Goal: Check status: Check status

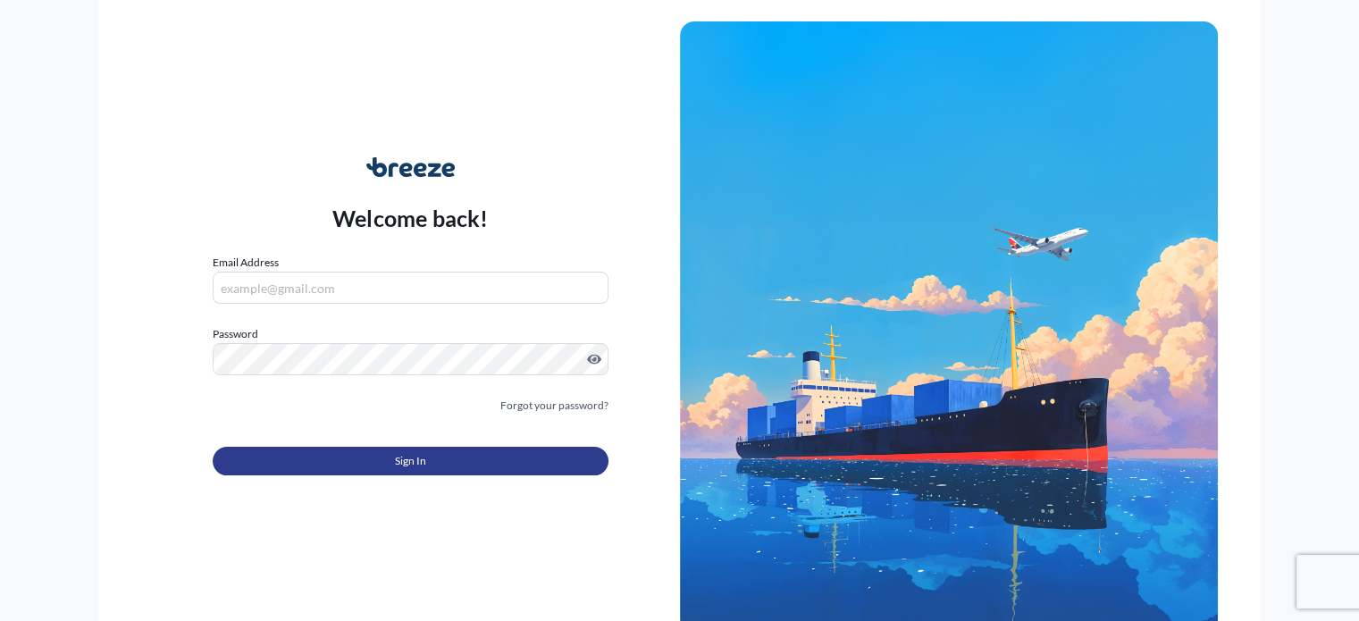
type input "[EMAIL_ADDRESS][DOMAIN_NAME]"
click at [302, 454] on button "Sign In" at bounding box center [410, 461] width 395 height 29
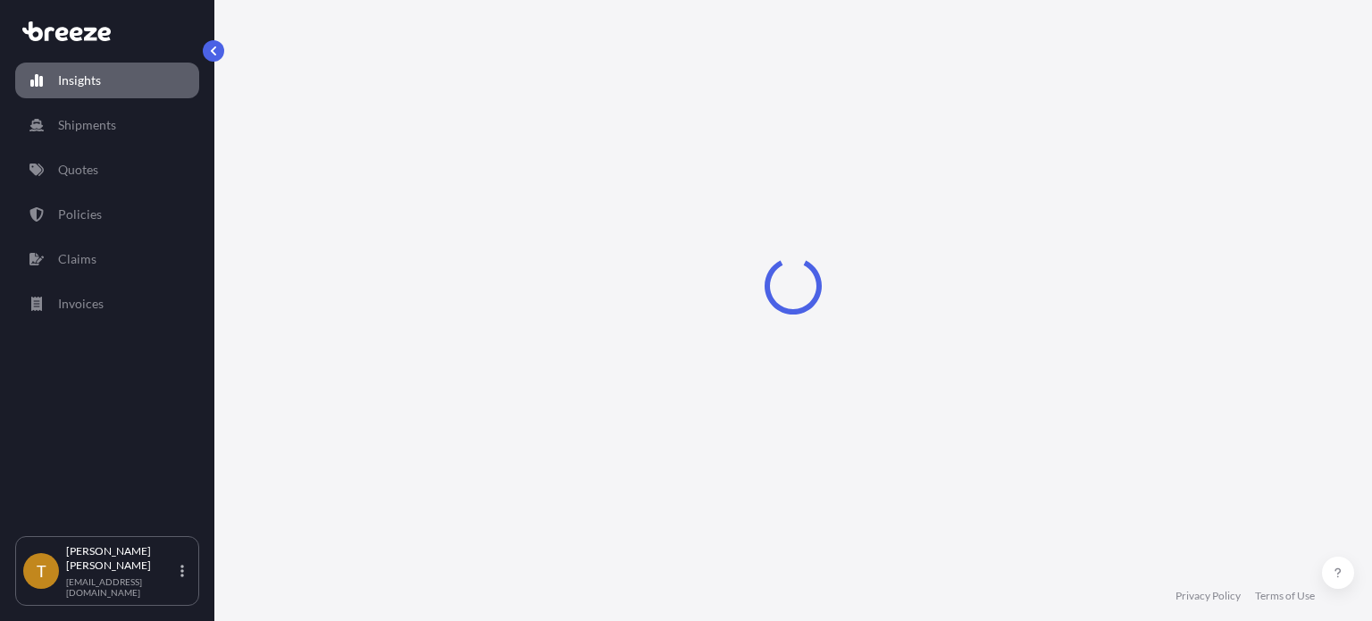
select select "2025"
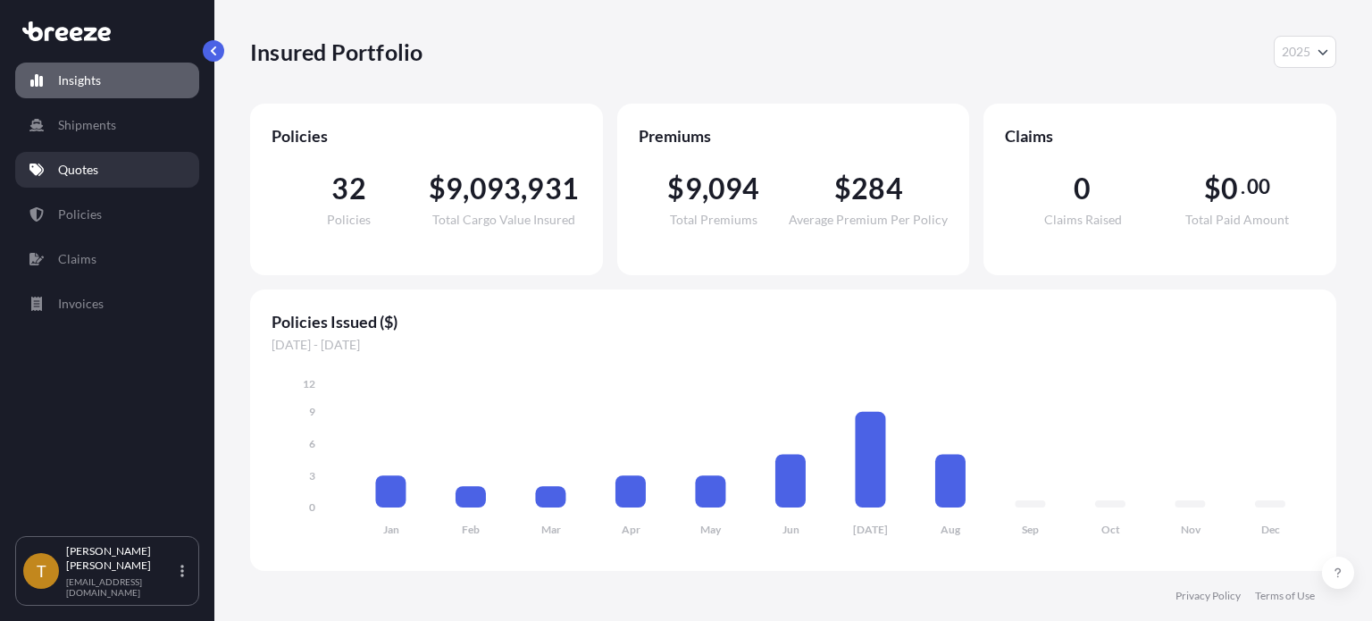
click at [76, 166] on p "Quotes" at bounding box center [78, 170] width 40 height 18
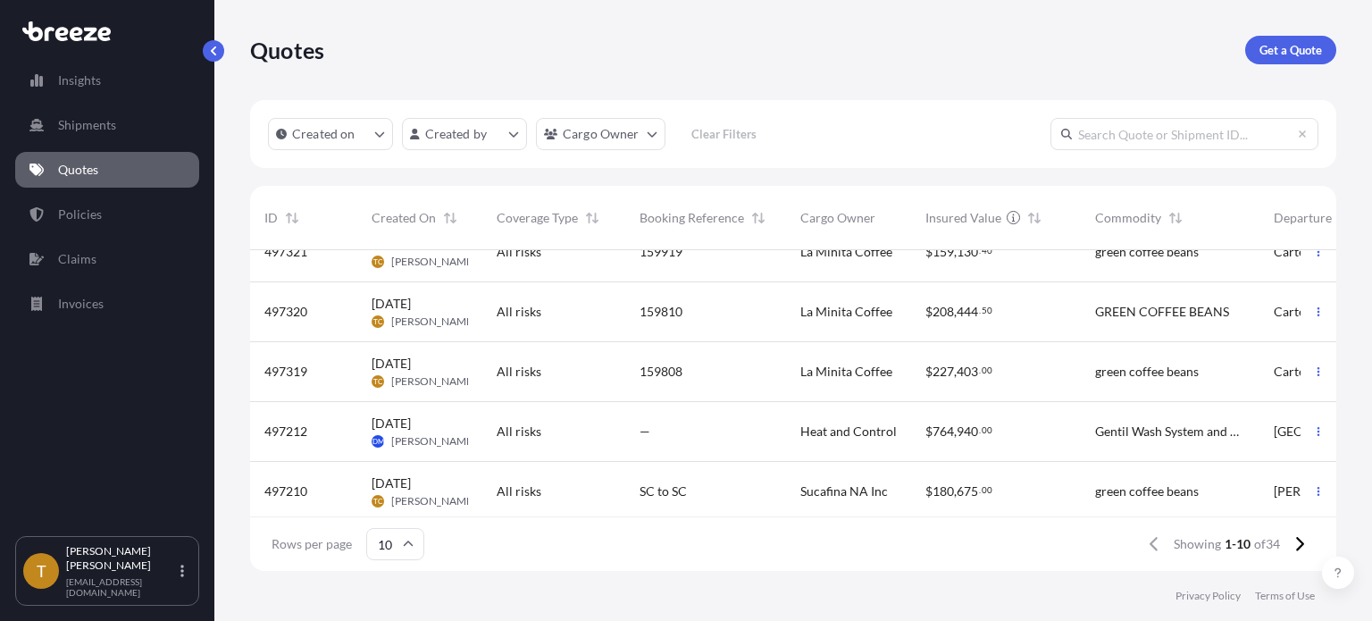
scroll to position [268, 0]
click at [321, 371] on div "497319" at bounding box center [303, 371] width 79 height 18
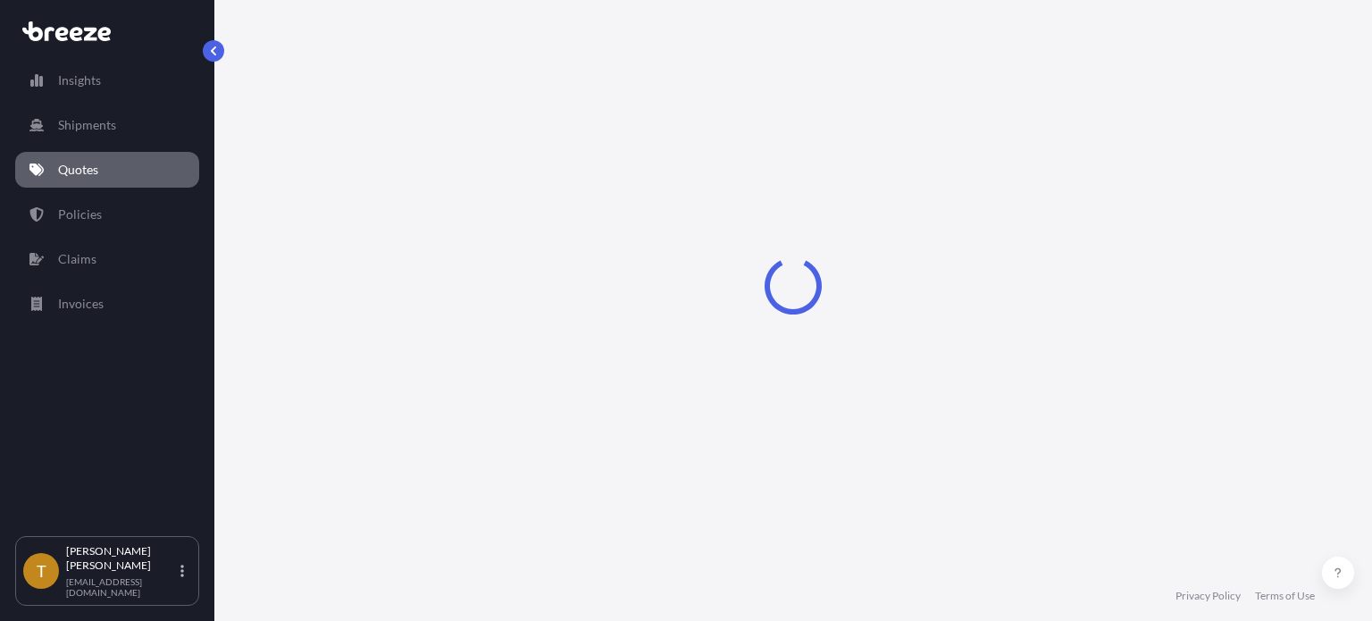
select select "Road"
select select "2"
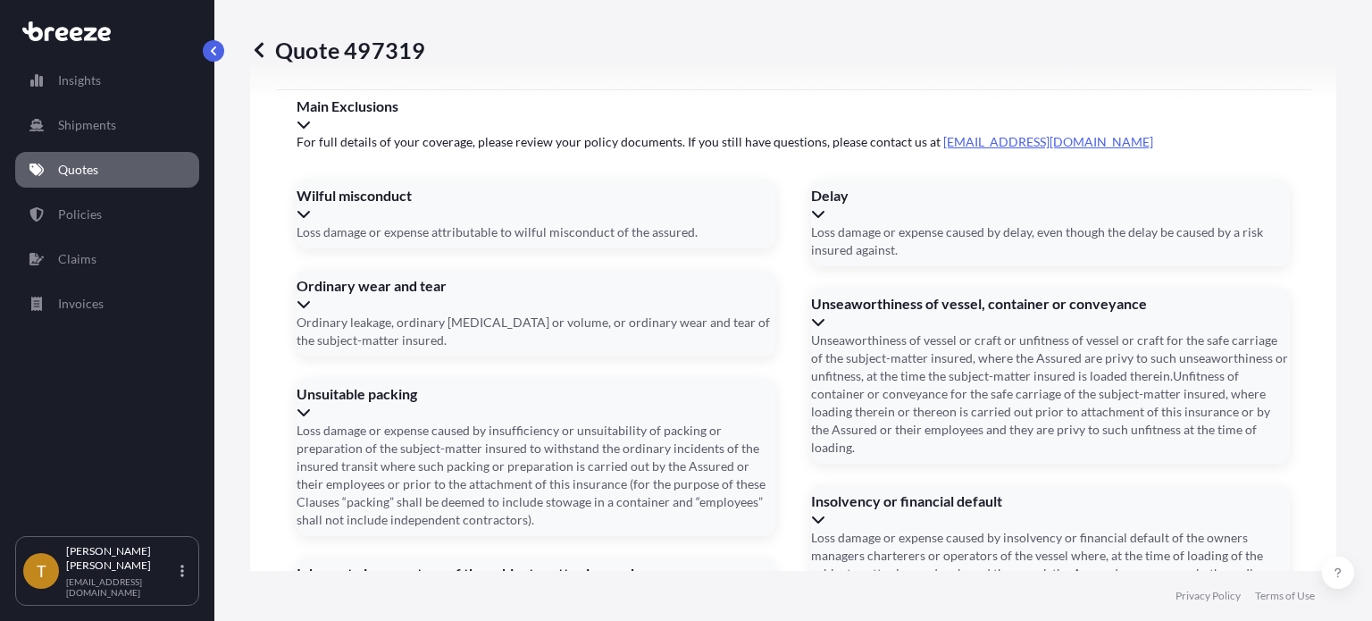
scroll to position [2662, 0]
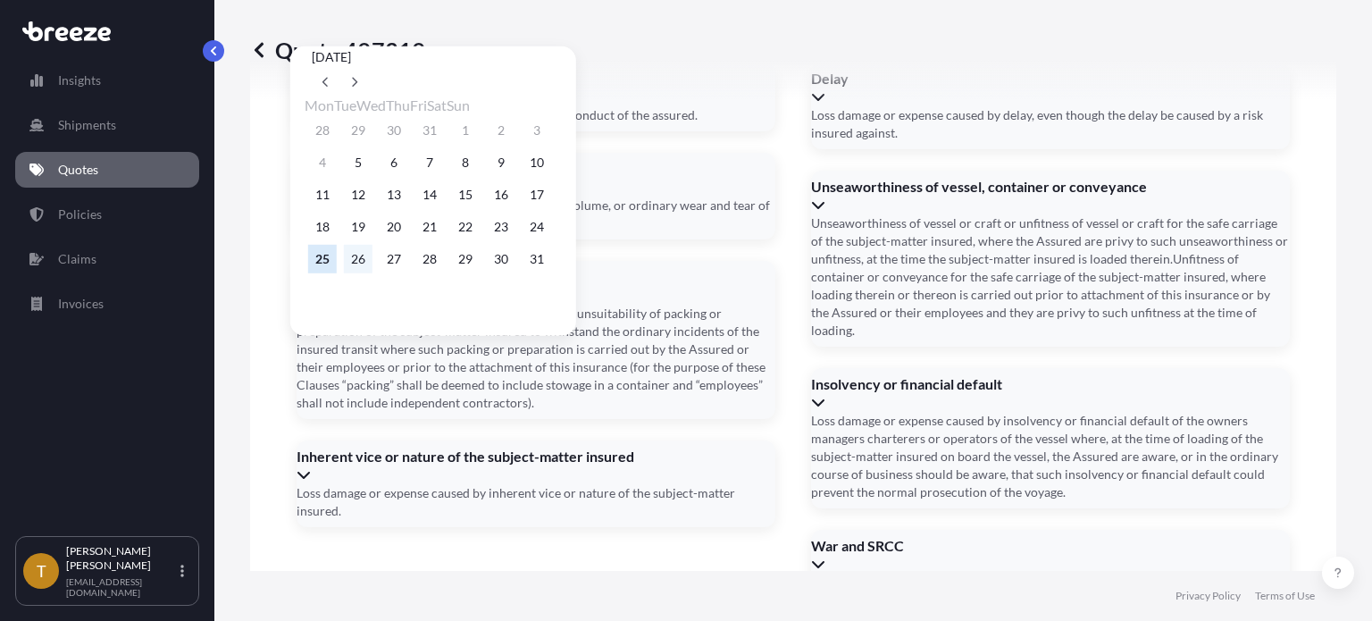
click at [363, 267] on button "26" at bounding box center [358, 259] width 29 height 29
type input "[DATE]"
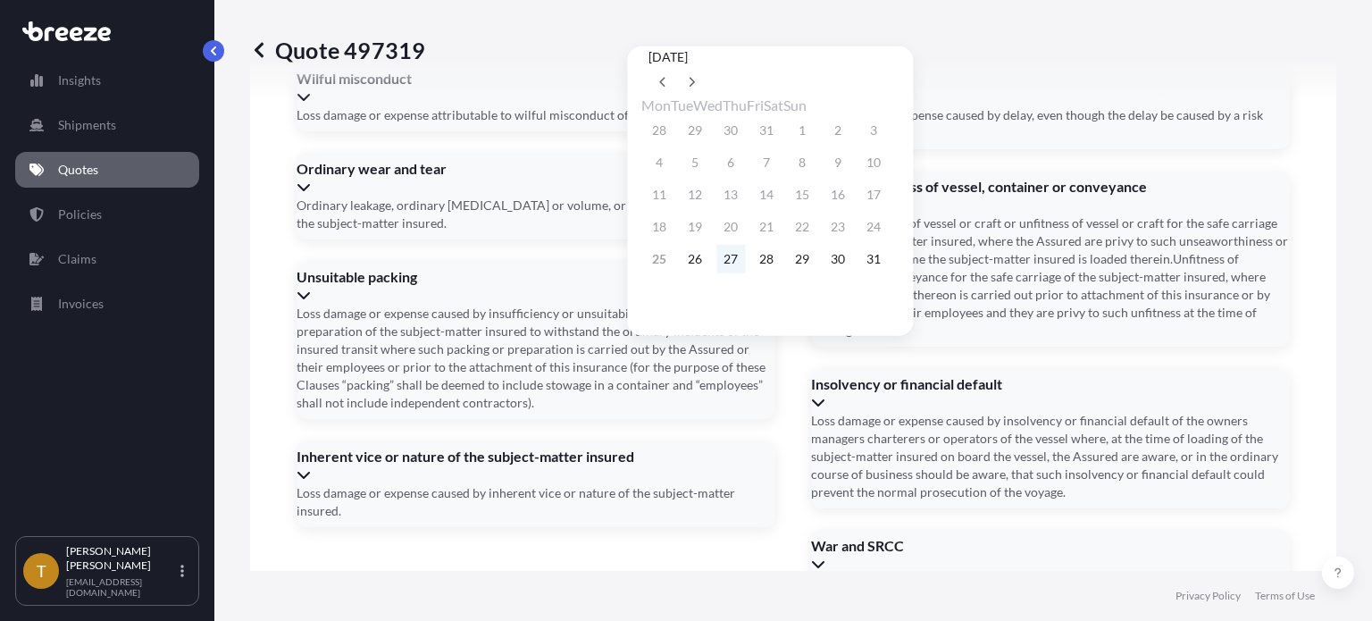
click at [742, 265] on button "27" at bounding box center [731, 259] width 29 height 29
type input "[DATE]"
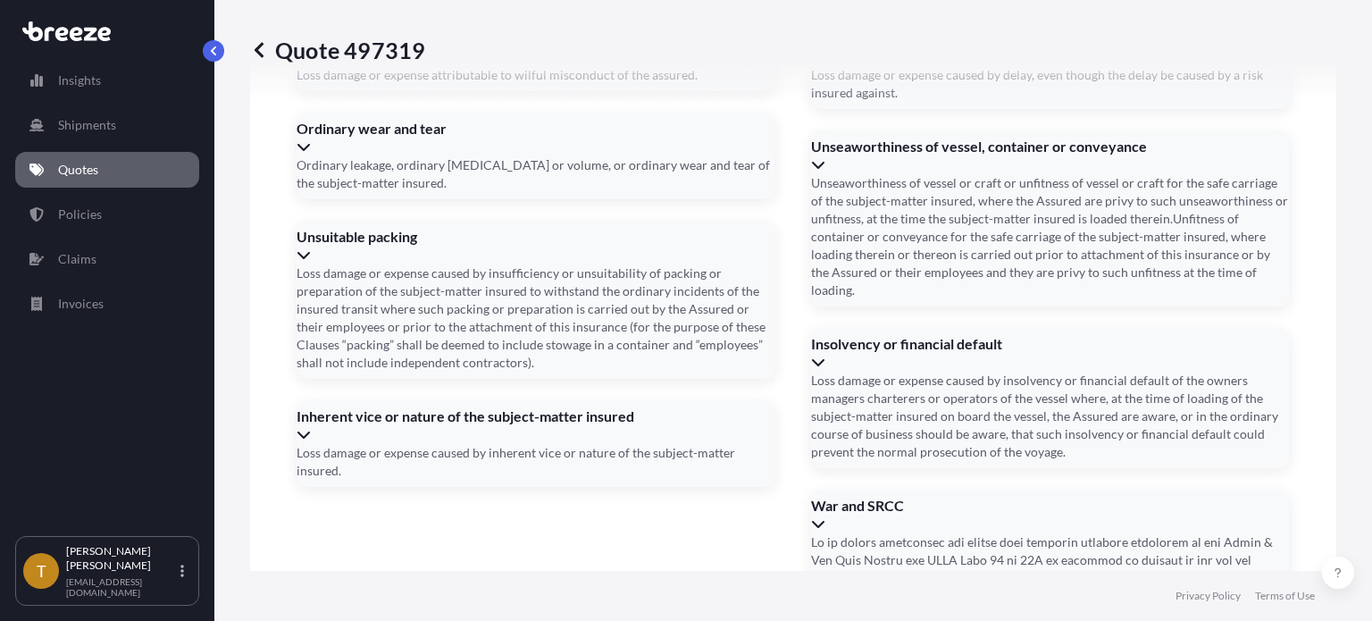
type input "5772"
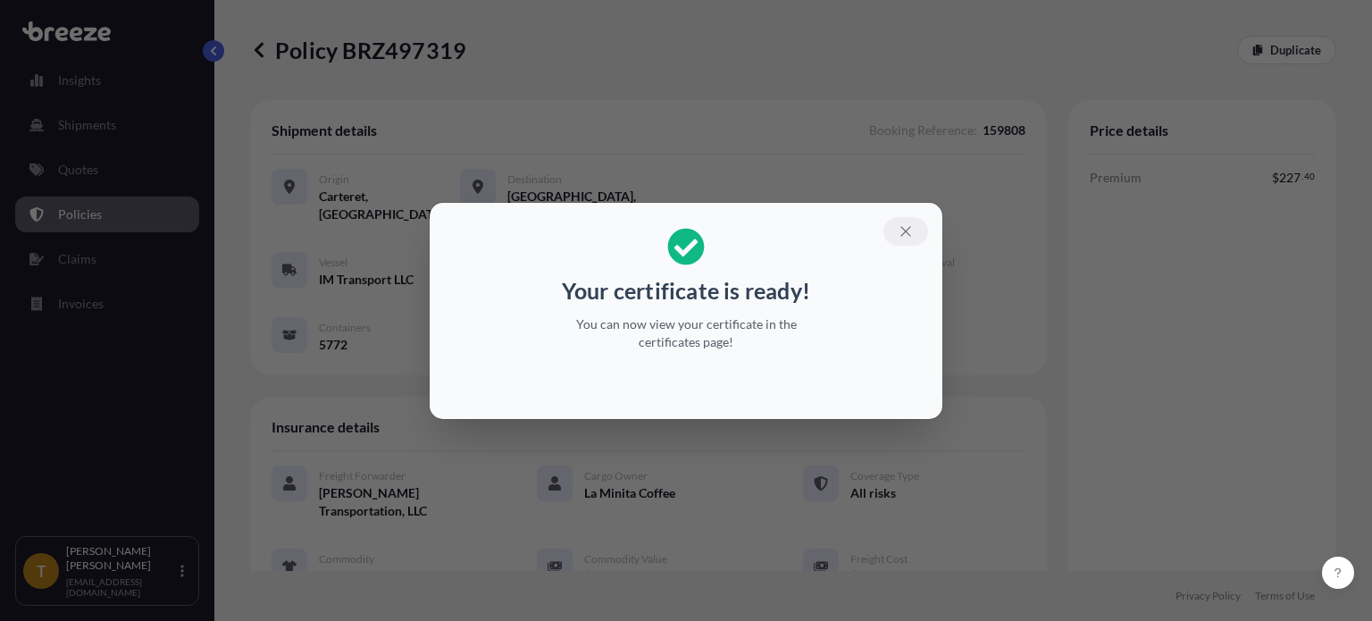
click at [915, 228] on button "button" at bounding box center [906, 231] width 45 height 29
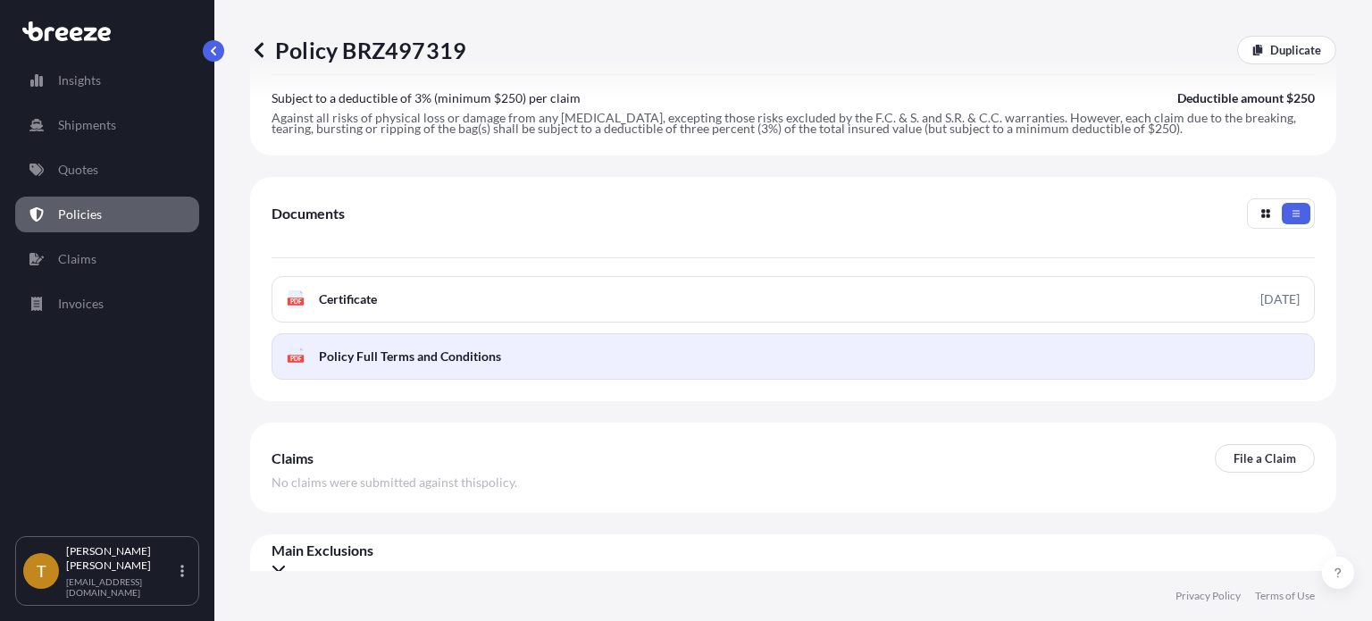
scroll to position [137, 0]
